Goal: Find specific page/section: Find specific page/section

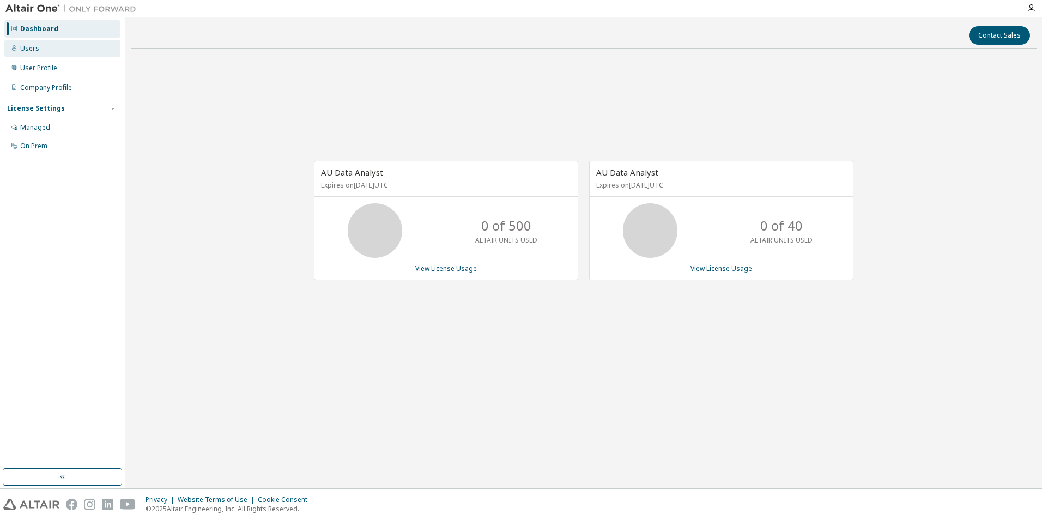
click at [53, 47] on div "Users" at bounding box center [62, 48] width 116 height 17
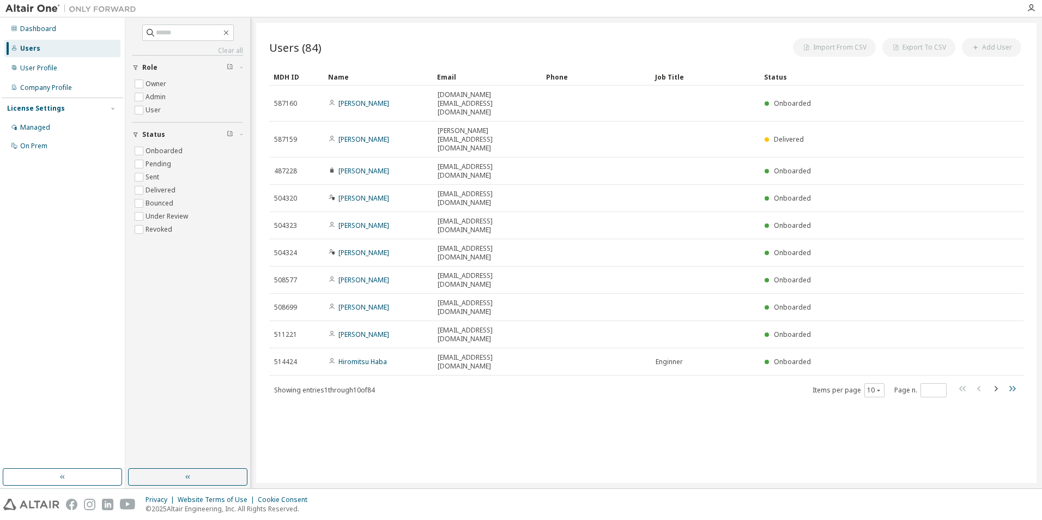
click at [1013, 382] on icon "button" at bounding box center [1011, 388] width 13 height 13
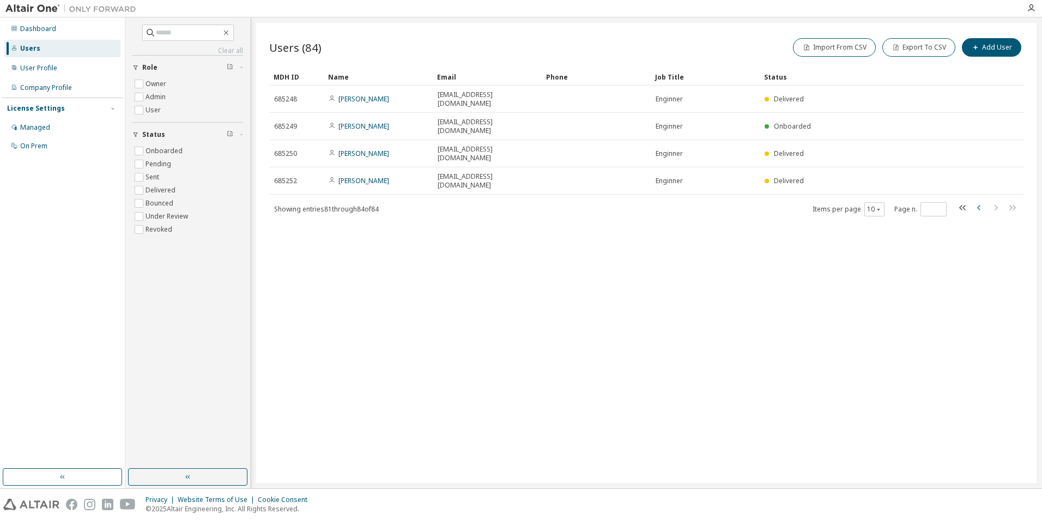
click at [979, 201] on icon "button" at bounding box center [978, 207] width 13 height 13
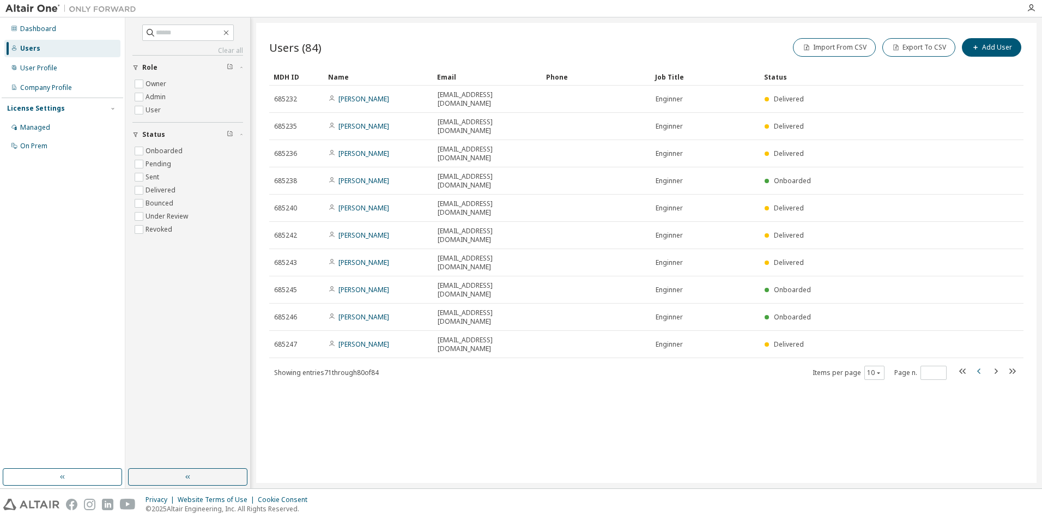
click at [979, 364] on icon "button" at bounding box center [978, 370] width 13 height 13
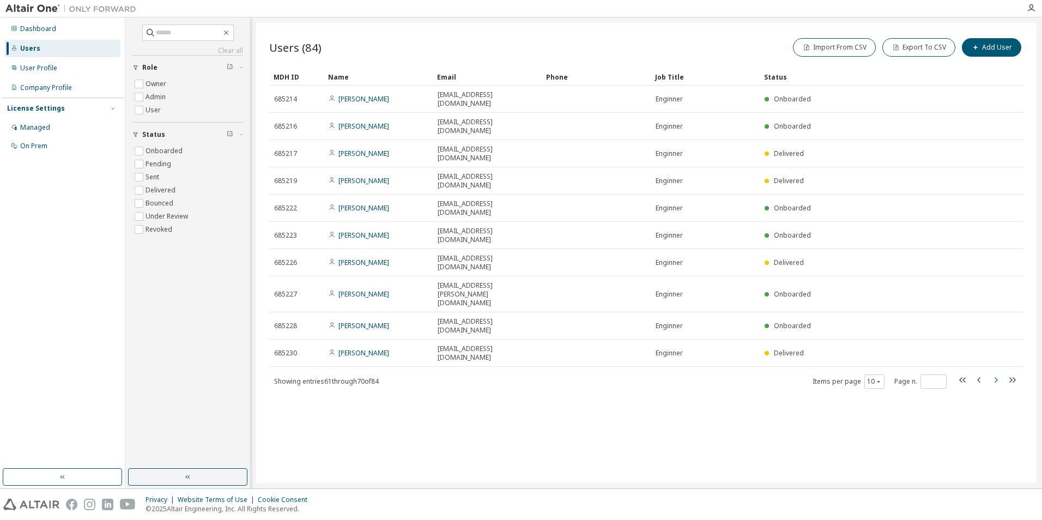
click at [997, 373] on icon "button" at bounding box center [995, 379] width 13 height 13
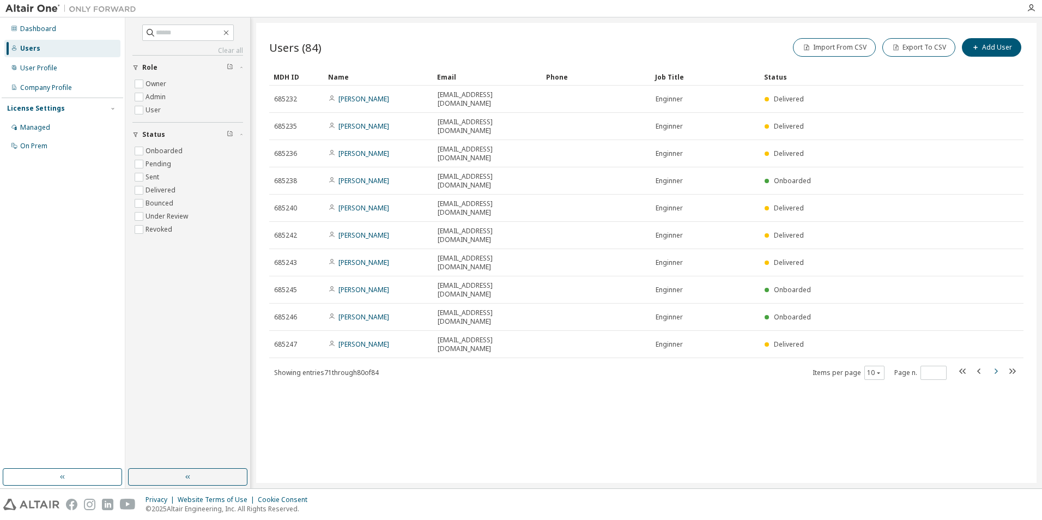
click at [996, 368] on icon "button" at bounding box center [995, 370] width 3 height 5
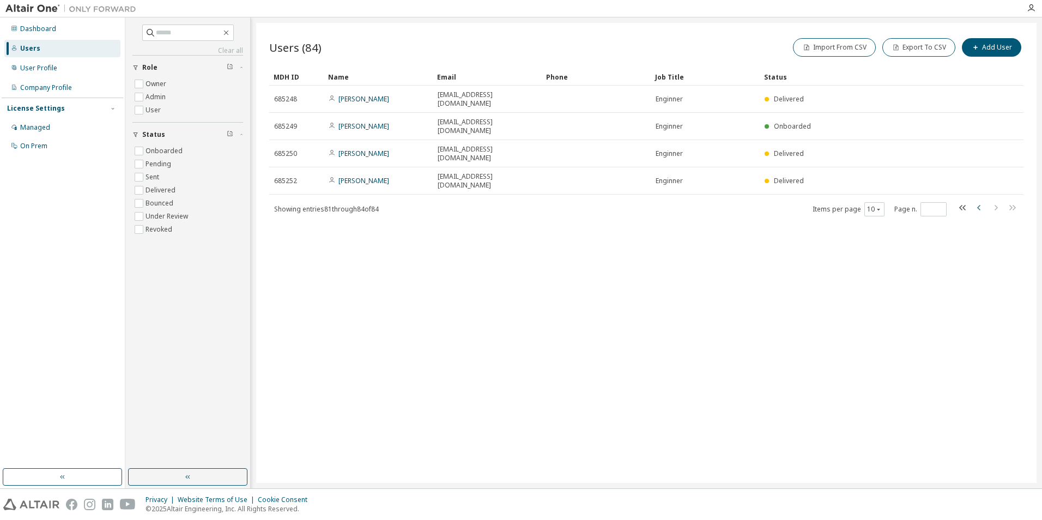
click at [976, 201] on icon "button" at bounding box center [978, 207] width 13 height 13
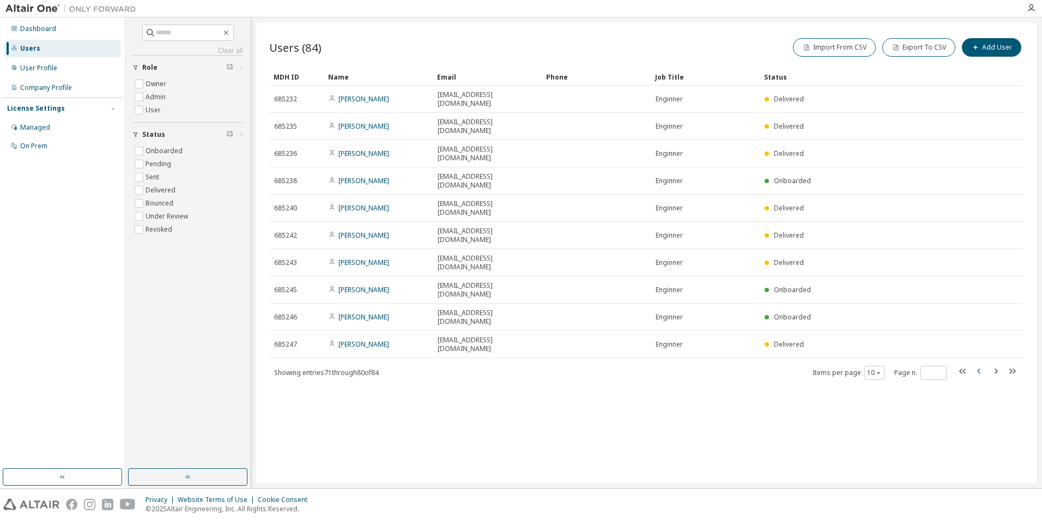
click at [975, 364] on icon "button" at bounding box center [978, 370] width 13 height 13
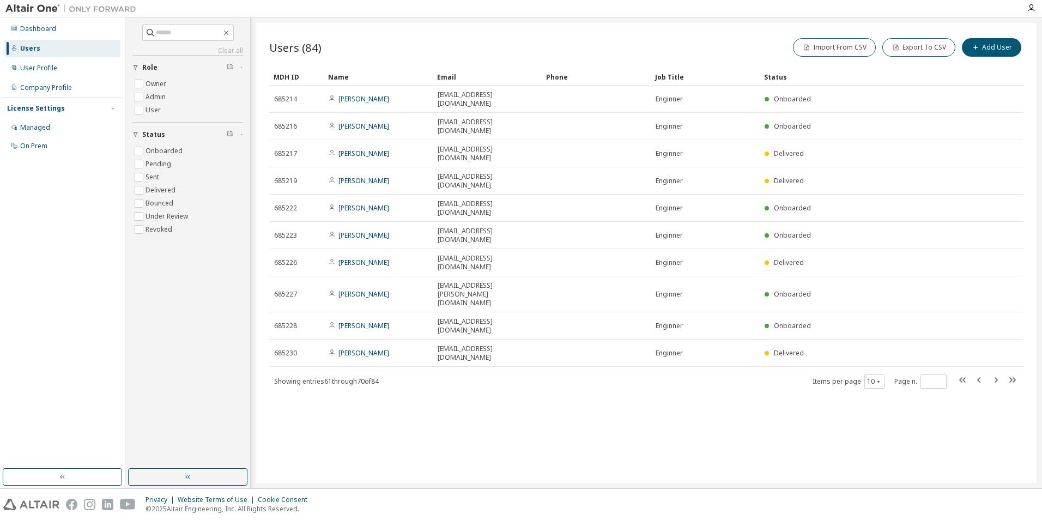
drag, startPoint x: 810, startPoint y: 443, endPoint x: 26, endPoint y: 408, distance: 784.7
click at [810, 443] on div "Users (84) Import From CSV Export To CSV Add User Clear Load Save Save As Field…" at bounding box center [646, 253] width 780 height 460
click at [757, 27] on div "Users (84) Import From CSV Export To CSV Add User Clear Load Save Save As Field…" at bounding box center [646, 253] width 780 height 460
click at [974, 373] on icon "button" at bounding box center [978, 379] width 13 height 13
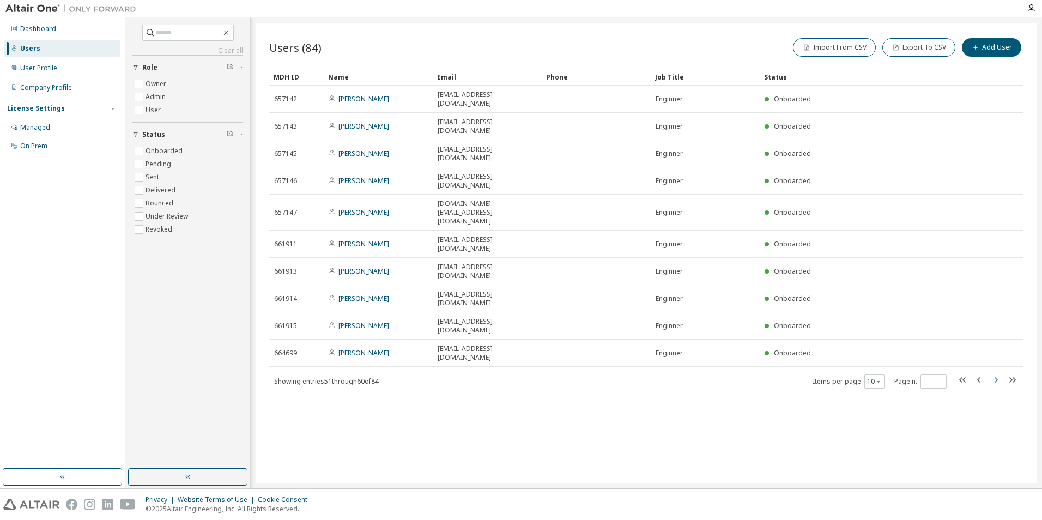
click at [991, 373] on icon "button" at bounding box center [995, 379] width 13 height 13
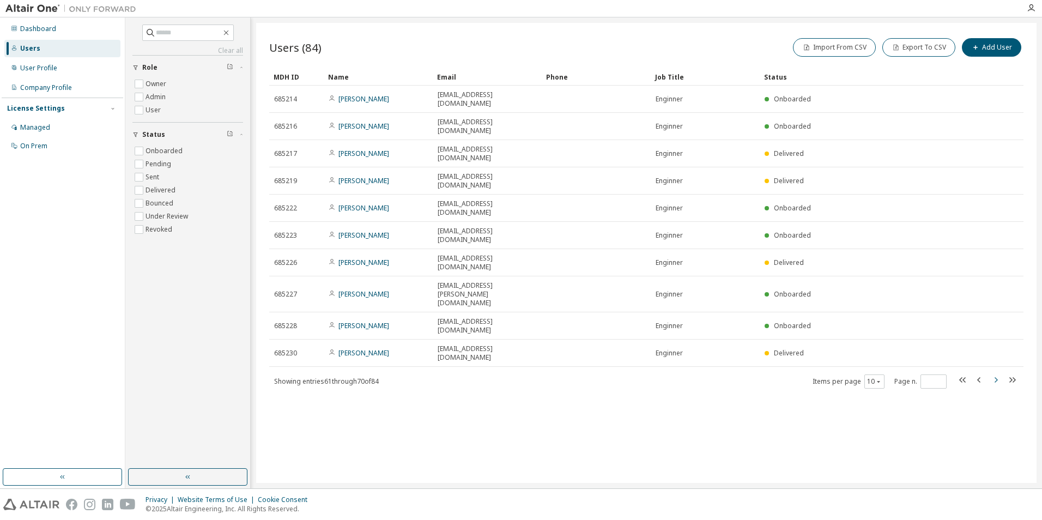
click at [994, 373] on icon "button" at bounding box center [995, 379] width 13 height 13
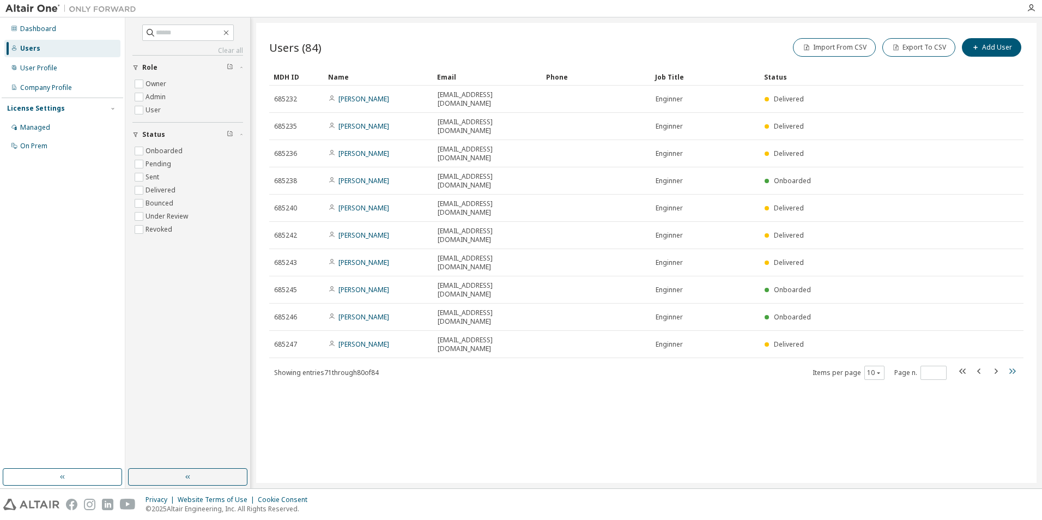
click at [1007, 364] on icon "button" at bounding box center [1011, 370] width 13 height 13
type input "*"
